Goal: Navigation & Orientation: Find specific page/section

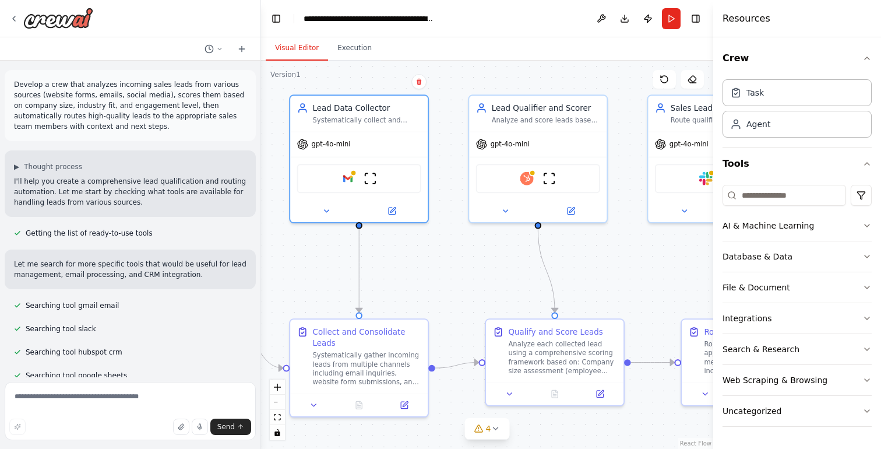
scroll to position [948, 0]
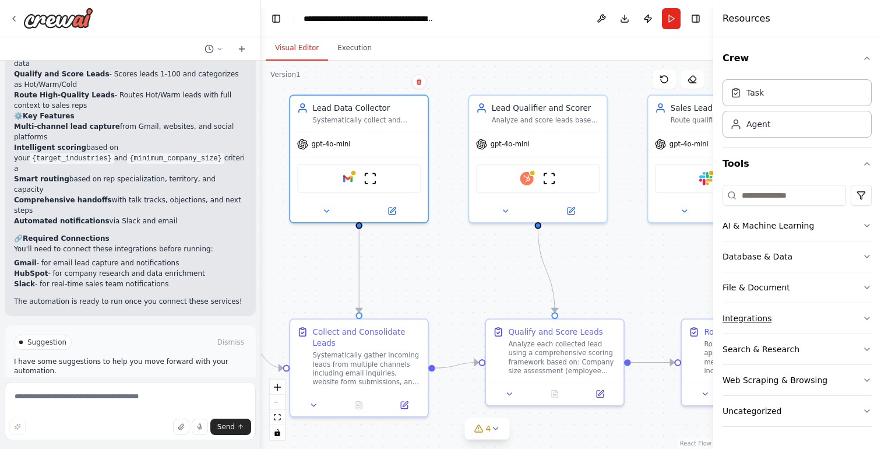
click at [792, 315] on button "Integrations" at bounding box center [797, 318] width 149 height 30
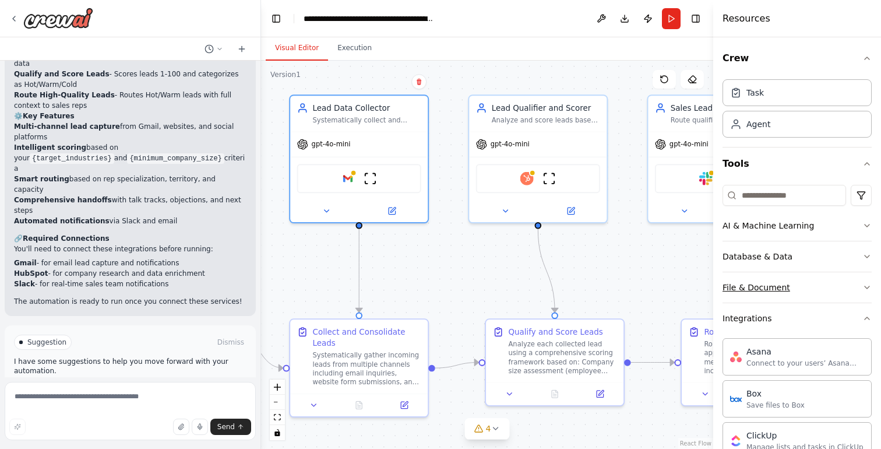
click at [772, 280] on button "File & Document" at bounding box center [797, 287] width 149 height 30
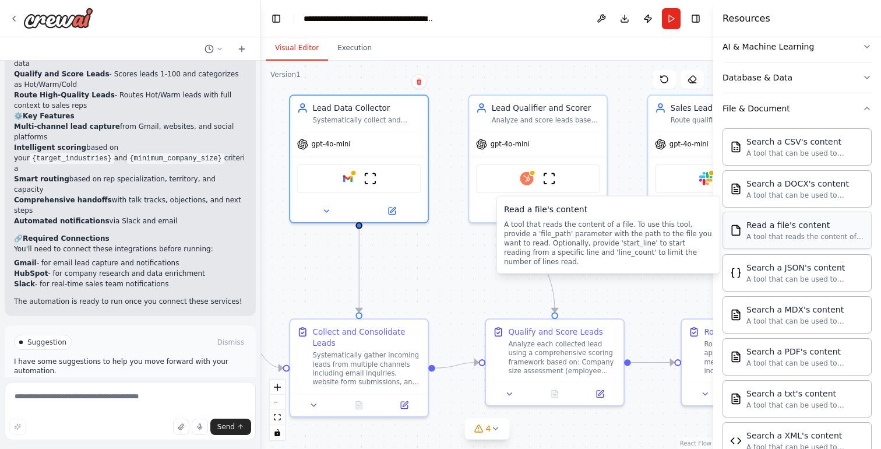
scroll to position [72, 0]
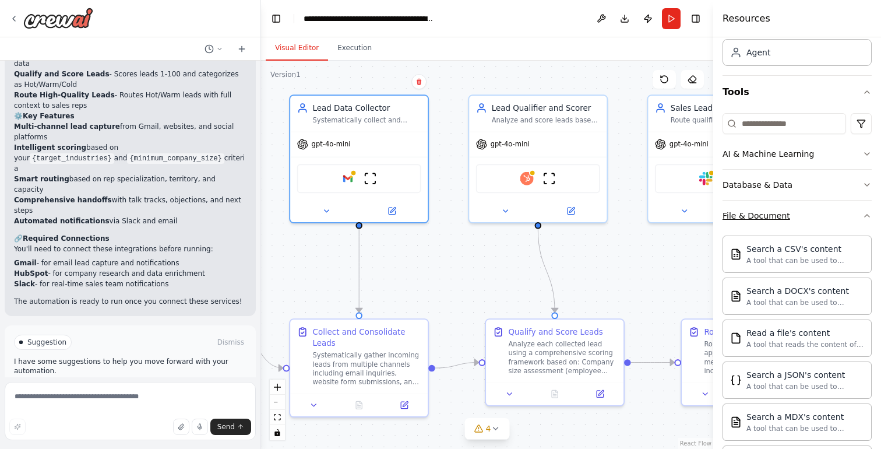
click at [783, 216] on div "File & Document" at bounding box center [757, 216] width 68 height 12
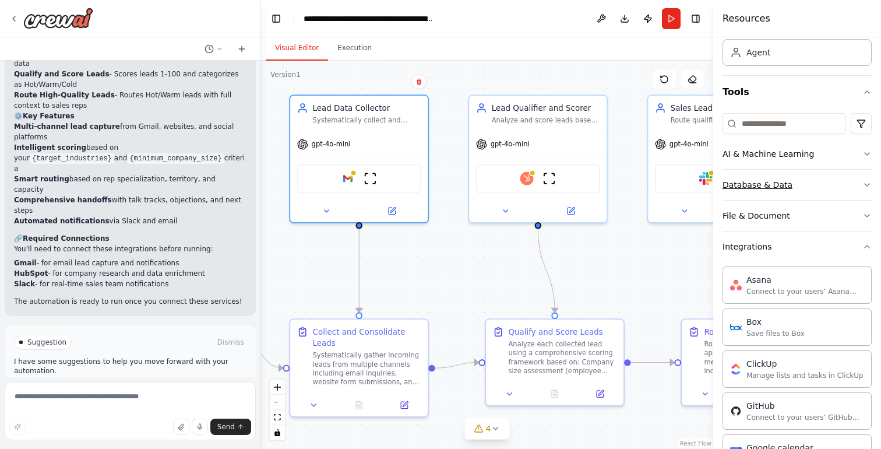
click at [777, 185] on div "Database & Data" at bounding box center [758, 185] width 70 height 12
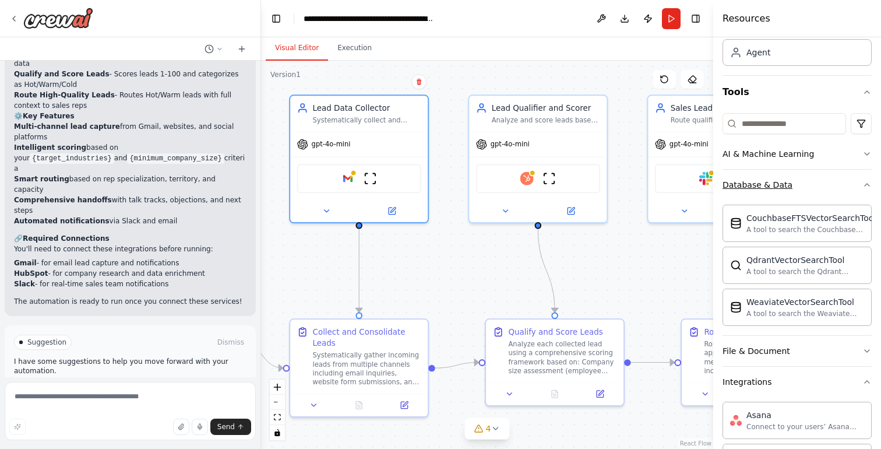
click at [782, 189] on div "Database & Data" at bounding box center [758, 185] width 70 height 12
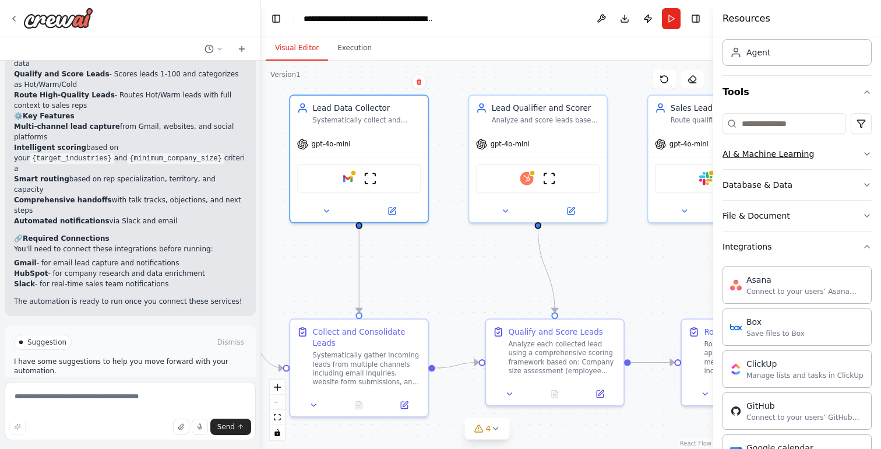
click at [787, 154] on div "AI & Machine Learning" at bounding box center [769, 154] width 92 height 12
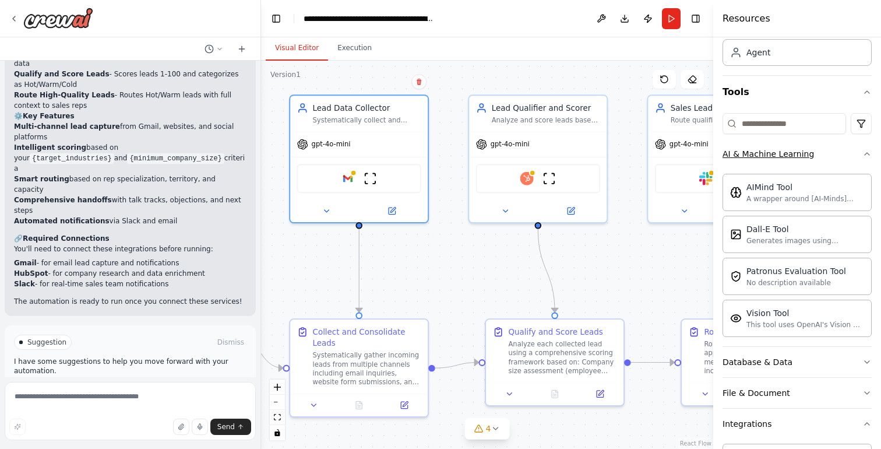
click at [787, 154] on div "AI & Machine Learning" at bounding box center [769, 154] width 92 height 12
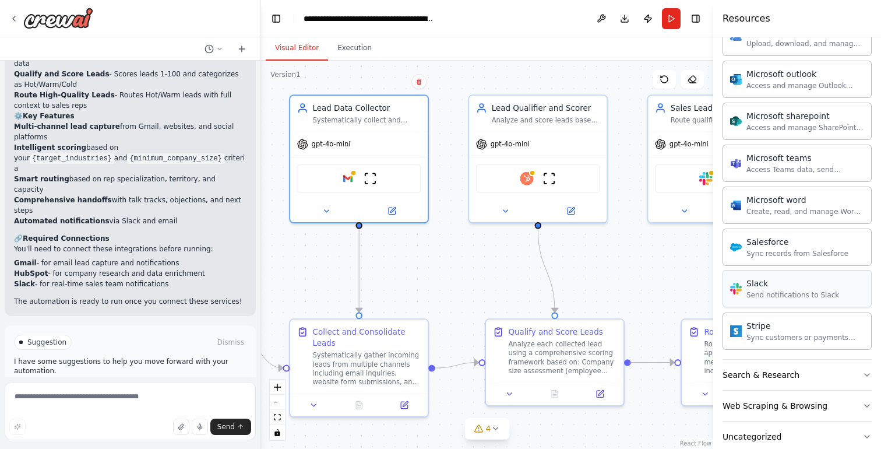
scroll to position [719, 0]
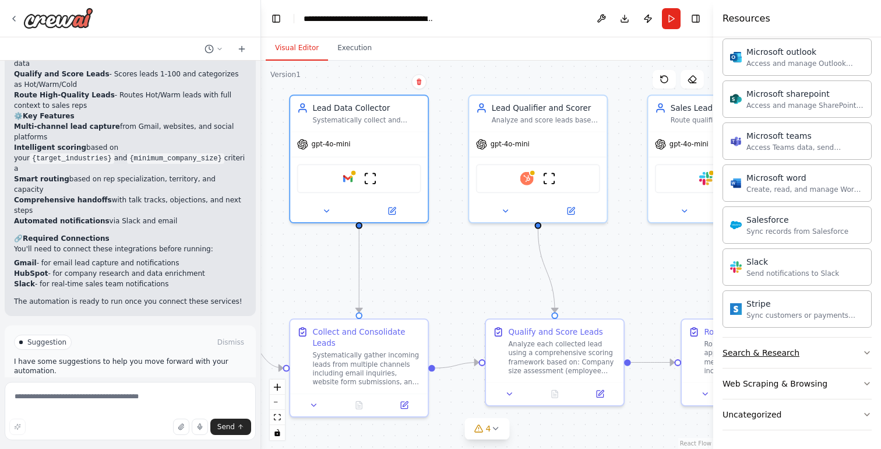
click at [784, 355] on div "Search & Research" at bounding box center [761, 353] width 77 height 12
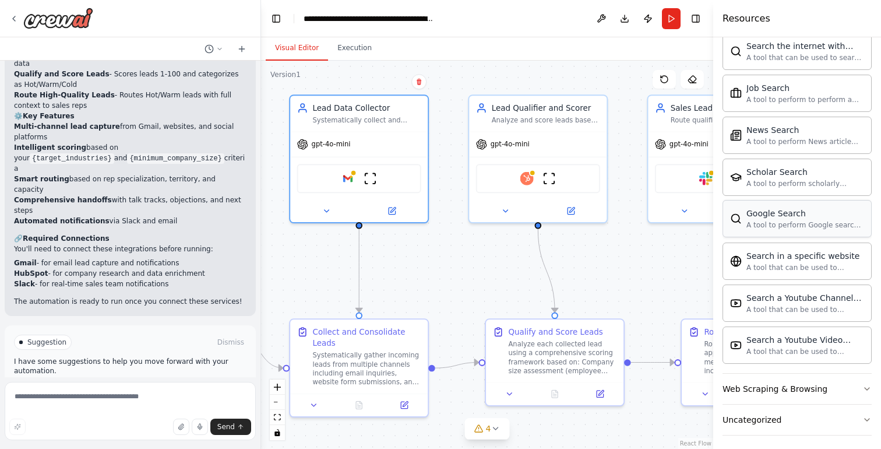
scroll to position [1316, 0]
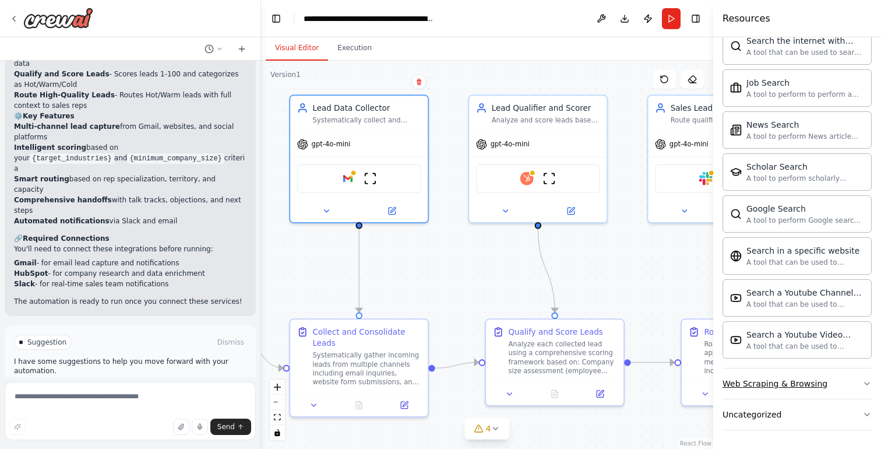
click at [783, 385] on div "Web Scraping & Browsing" at bounding box center [775, 384] width 105 height 12
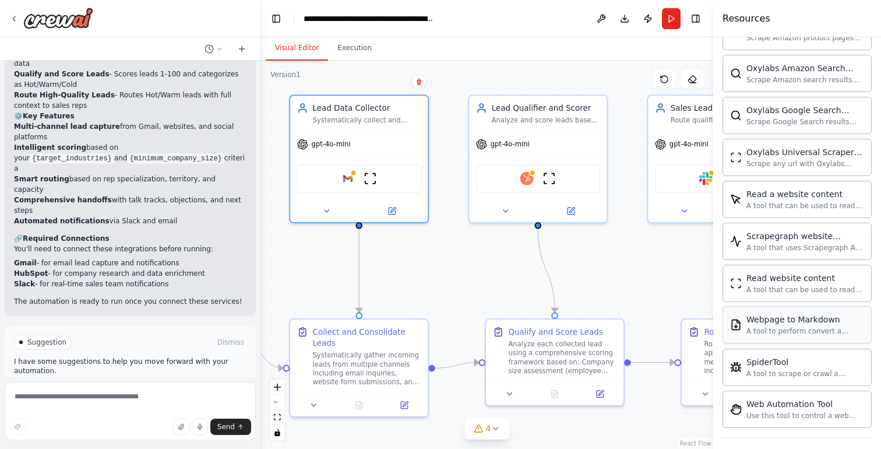
scroll to position [1955, 0]
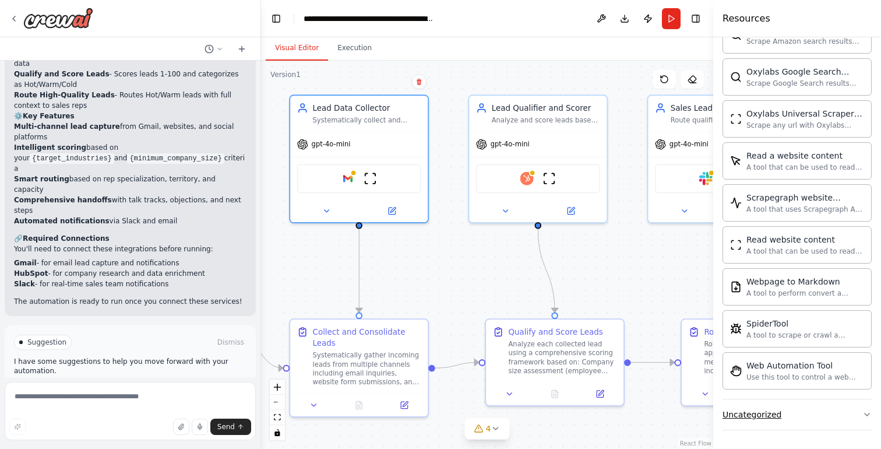
click at [751, 419] on div "Uncategorized" at bounding box center [752, 415] width 59 height 12
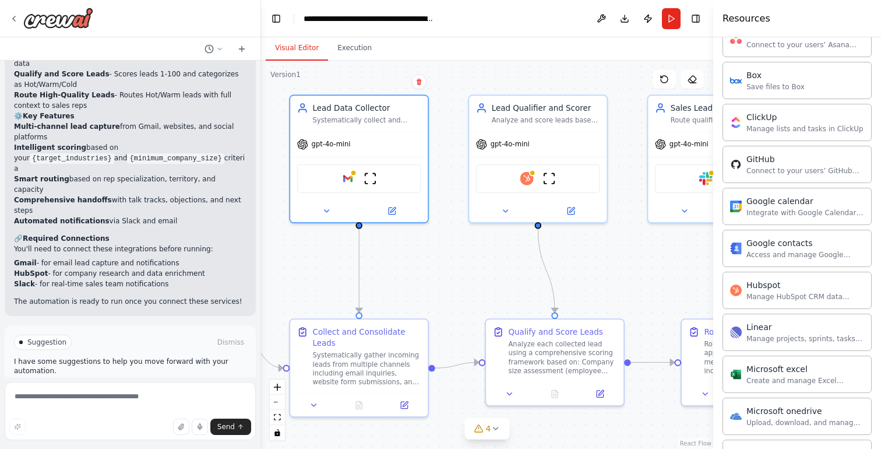
scroll to position [0, 0]
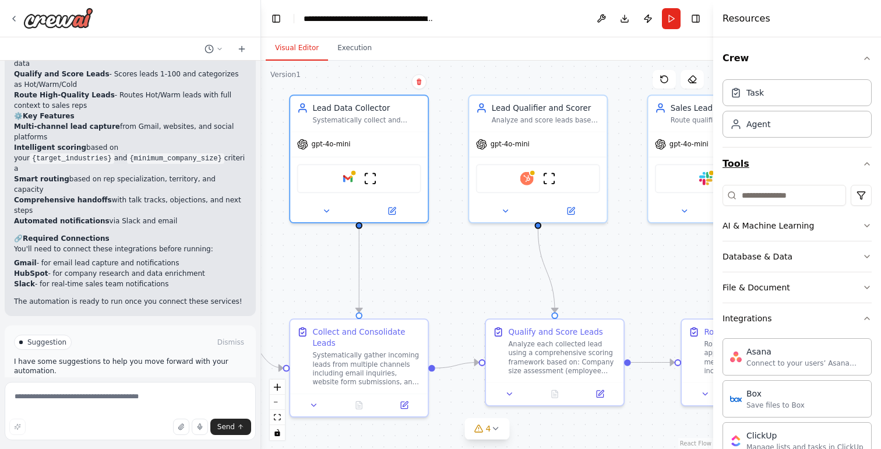
click at [865, 165] on icon "button" at bounding box center [867, 164] width 5 height 2
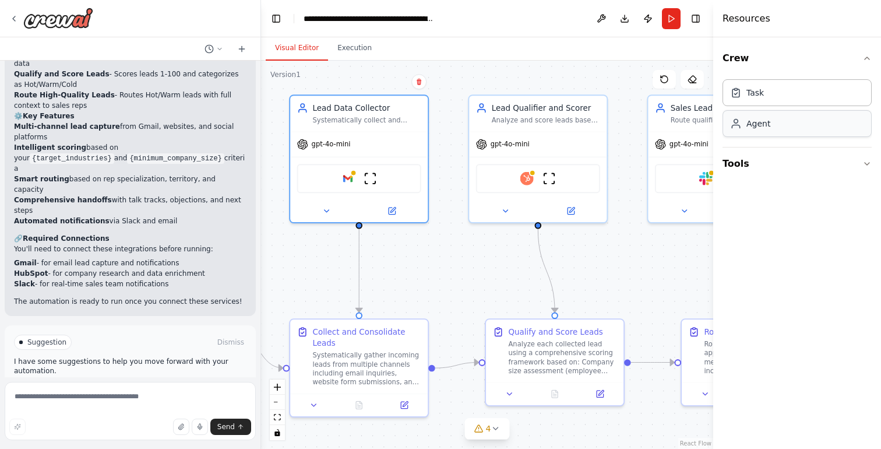
click at [818, 129] on div "Agent" at bounding box center [797, 123] width 149 height 27
click at [762, 98] on div "Task" at bounding box center [797, 92] width 149 height 27
click at [762, 128] on div "Agent" at bounding box center [759, 124] width 24 height 12
click at [868, 59] on icon "button" at bounding box center [867, 58] width 5 height 2
click at [14, 16] on icon at bounding box center [13, 18] width 9 height 9
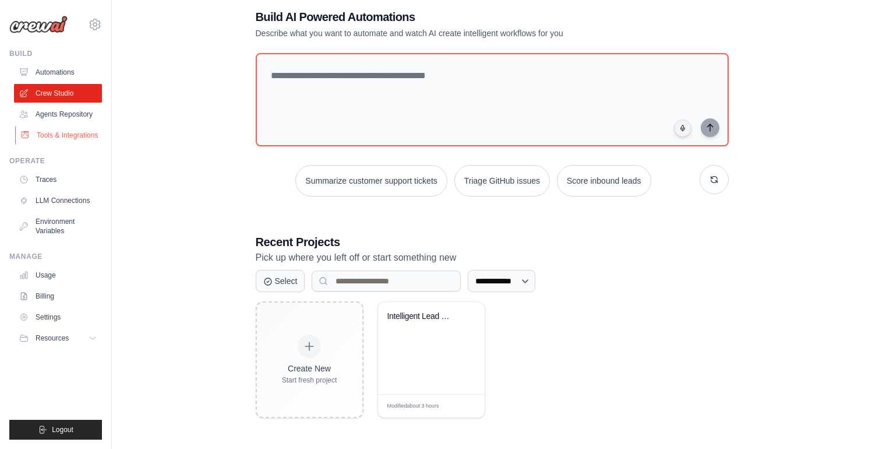
click at [69, 129] on link "Tools & Integrations" at bounding box center [59, 135] width 88 height 19
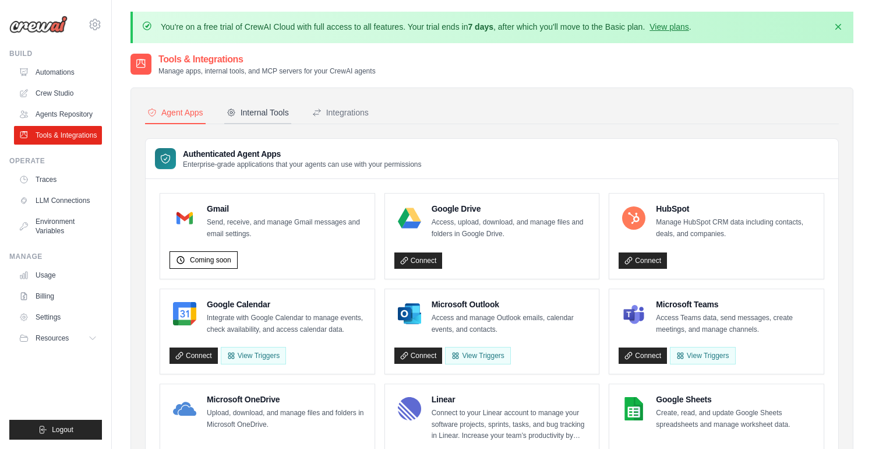
click at [275, 114] on div "Internal Tools" at bounding box center [258, 113] width 62 height 12
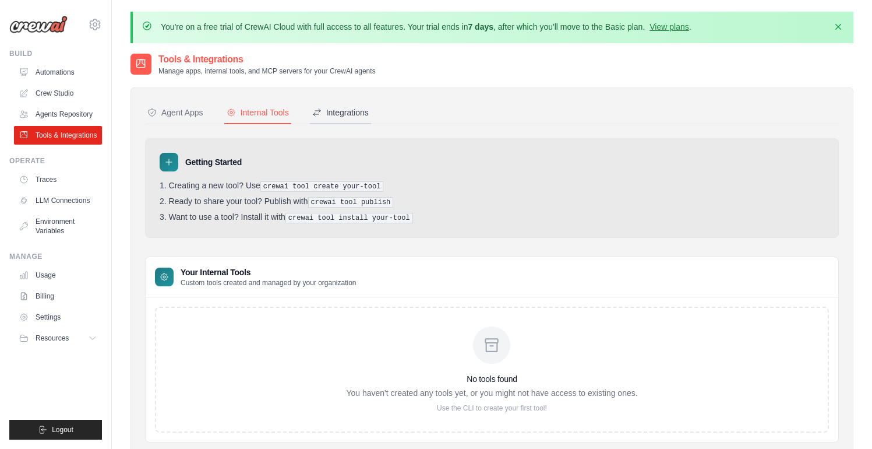
click at [342, 116] on div "Integrations" at bounding box center [340, 113] width 57 height 12
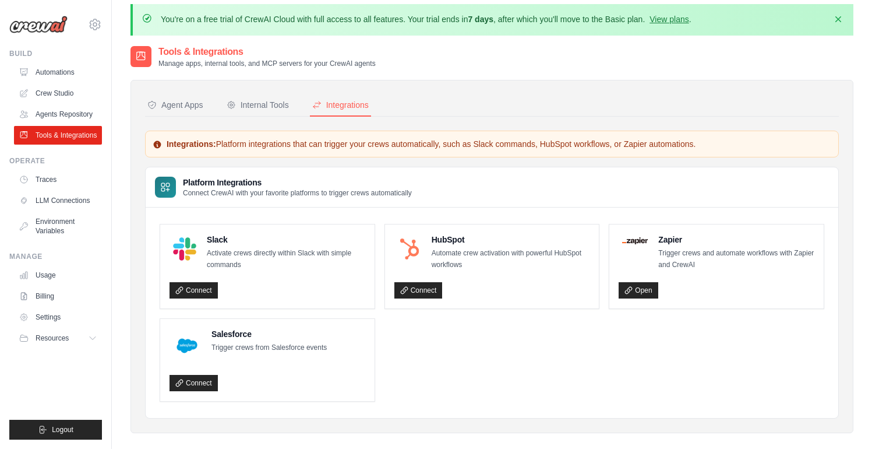
scroll to position [64, 0]
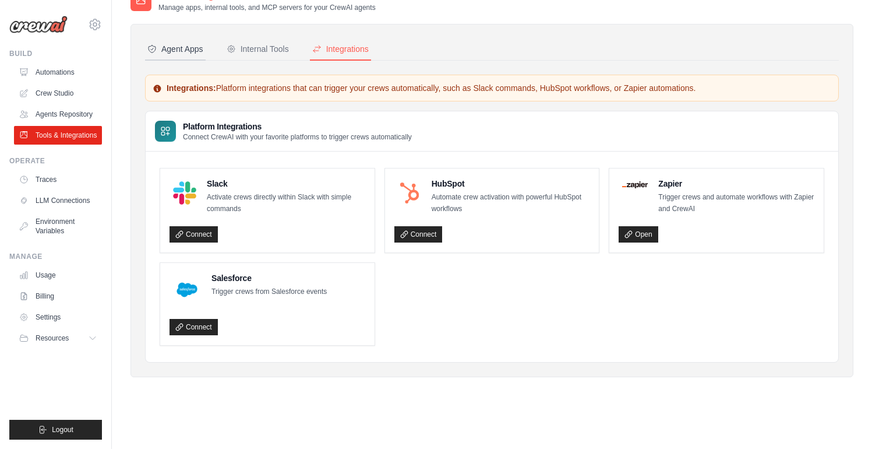
click at [187, 47] on div "Agent Apps" at bounding box center [175, 49] width 56 height 12
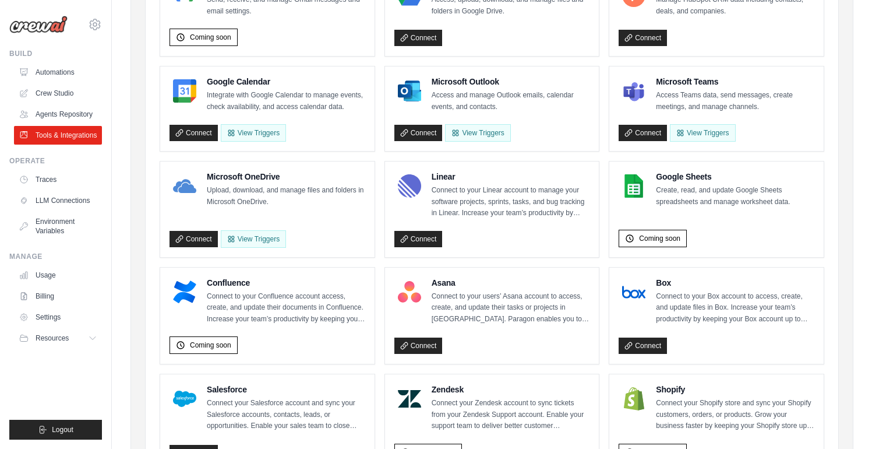
scroll to position [234, 0]
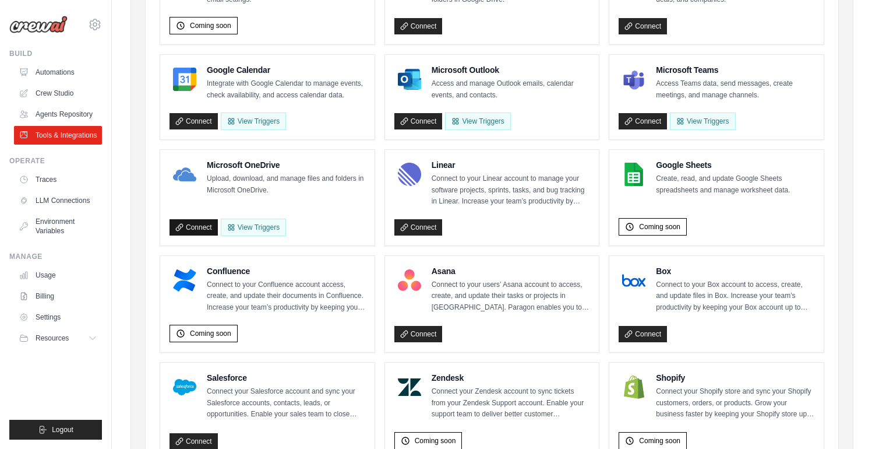
click at [188, 229] on link "Connect" at bounding box center [194, 227] width 48 height 16
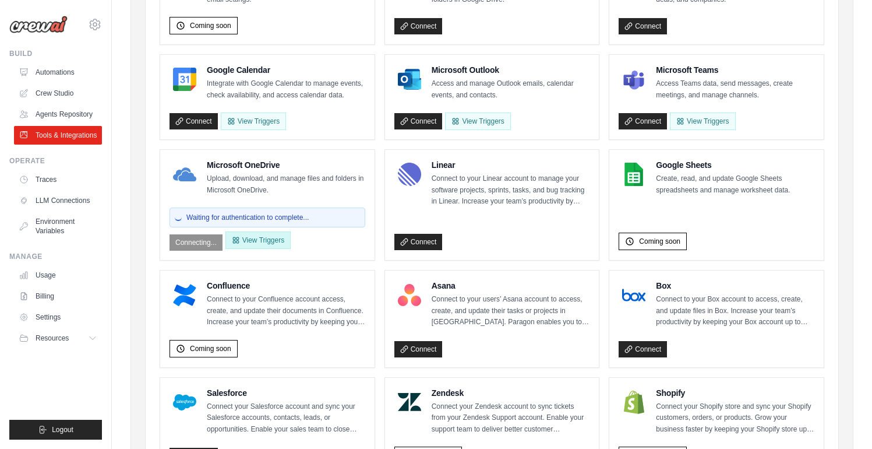
click at [272, 246] on button "View Triggers" at bounding box center [258, 239] width 65 height 17
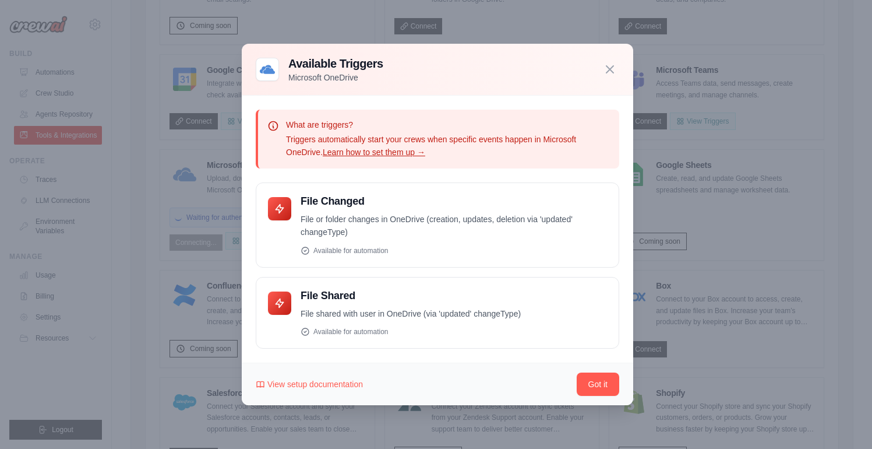
click at [611, 67] on icon "button" at bounding box center [610, 69] width 7 height 7
